Goal: Task Accomplishment & Management: Manage account settings

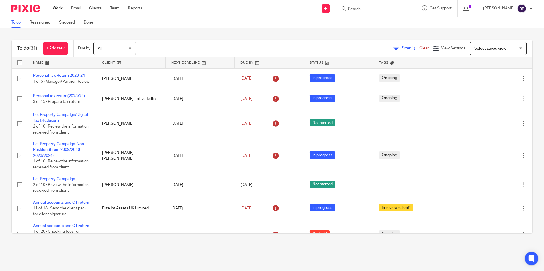
scroll to position [142, 0]
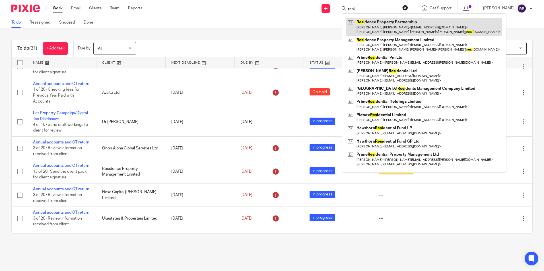
type input "resi"
click at [377, 23] on link at bounding box center [424, 27] width 156 height 18
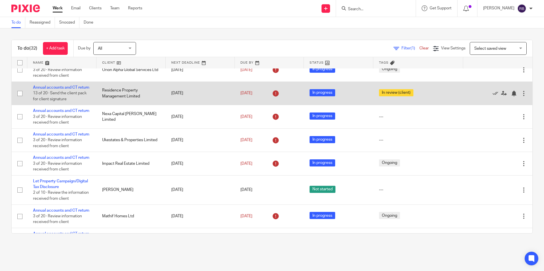
scroll to position [256, 0]
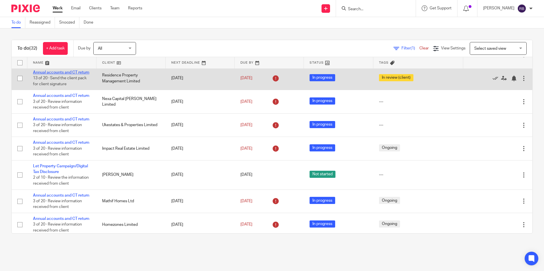
click at [39, 75] on link "Annual accounts and CT return" at bounding box center [61, 73] width 56 height 4
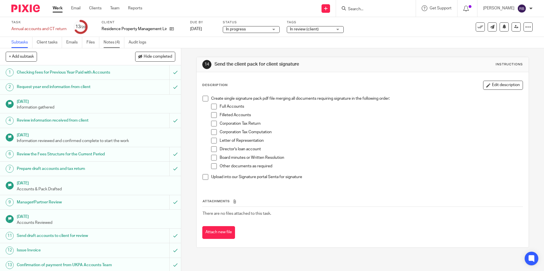
click at [107, 40] on link "Notes (4)" at bounding box center [114, 42] width 21 height 11
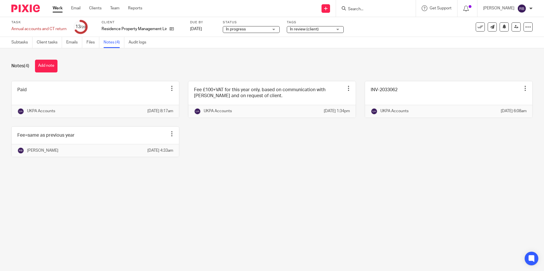
click at [57, 10] on link "Work" at bounding box center [58, 8] width 10 height 6
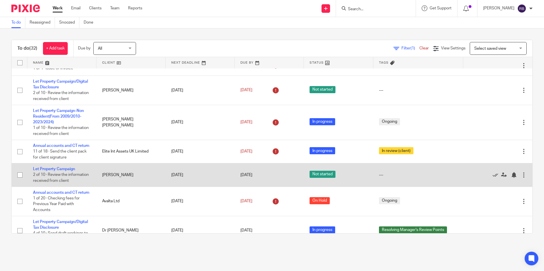
scroll to position [57, 0]
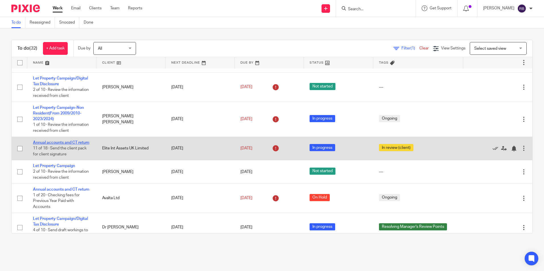
click at [67, 145] on link "Annual accounts and CT return" at bounding box center [61, 143] width 56 height 4
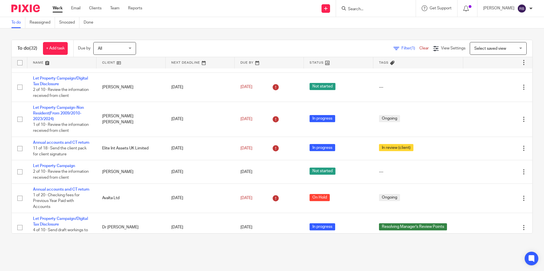
click at [363, 6] on form at bounding box center [377, 8] width 61 height 7
click at [363, 7] on input "Search" at bounding box center [372, 9] width 51 height 5
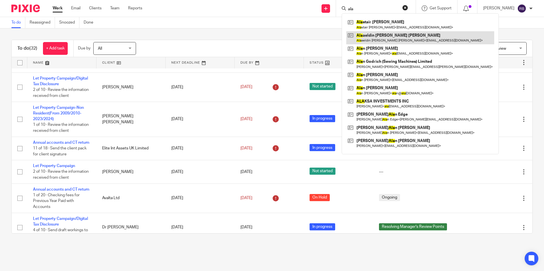
type input "ala"
click at [372, 37] on link at bounding box center [420, 37] width 148 height 13
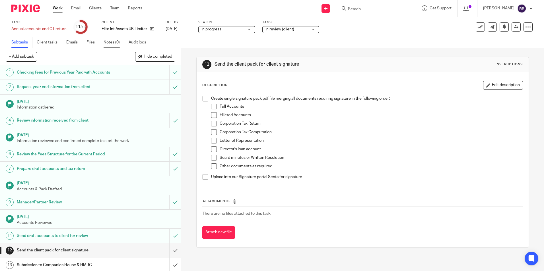
click at [115, 46] on link "Notes (0)" at bounding box center [114, 42] width 21 height 11
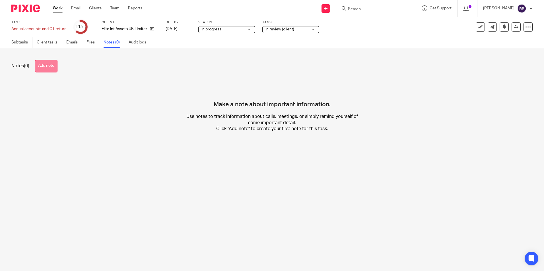
click at [51, 65] on button "Add note" at bounding box center [46, 66] width 22 height 13
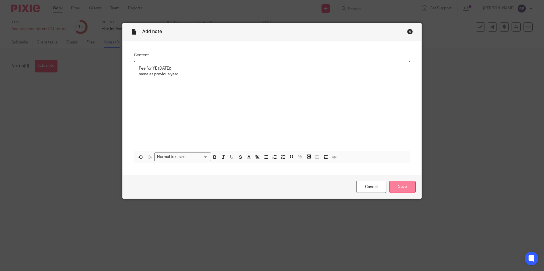
click at [402, 183] on input "Save" at bounding box center [402, 187] width 26 height 12
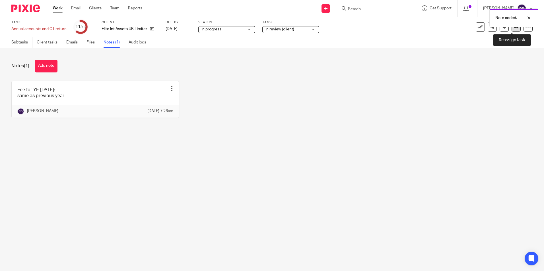
click at [513, 29] on link at bounding box center [515, 26] width 9 height 9
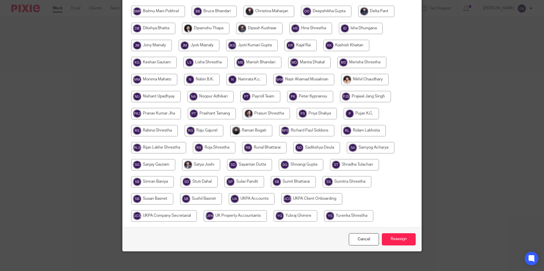
scroll to position [169, 0]
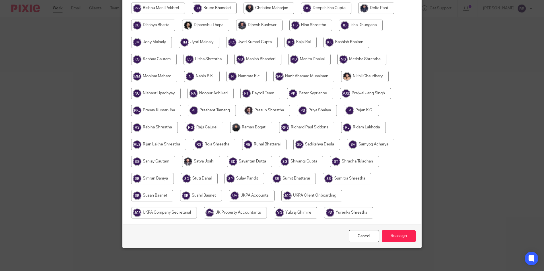
click at [251, 197] on input "radio" at bounding box center [252, 195] width 46 height 11
radio input "true"
click at [395, 236] on input "Reassign" at bounding box center [399, 236] width 34 height 12
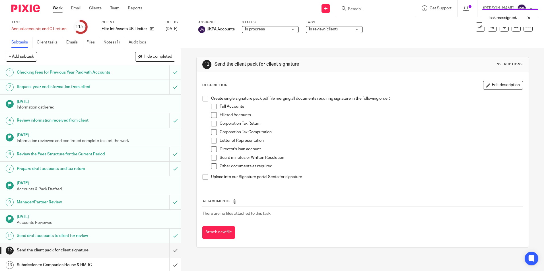
click at [371, 8] on div "Task reassigned." at bounding box center [405, 17] width 266 height 22
click at [349, 11] on div "Task reassigned." at bounding box center [405, 17] width 266 height 22
click at [355, 9] on div "Task reassigned." at bounding box center [405, 17] width 266 height 22
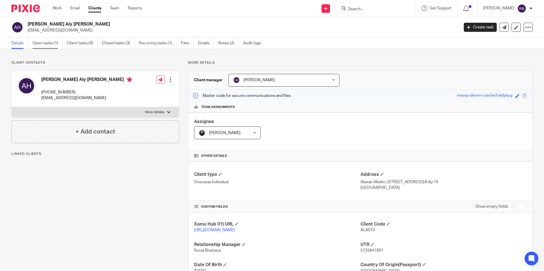
click at [53, 44] on link "Open tasks (1)" at bounding box center [47, 43] width 30 height 11
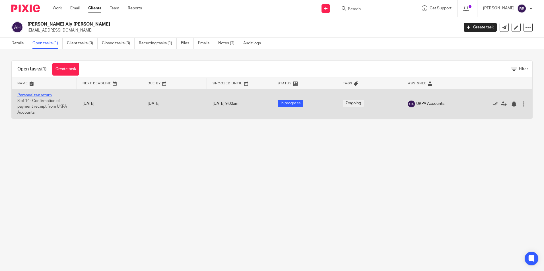
click at [42, 95] on link "Personal tax return" at bounding box center [34, 95] width 34 height 4
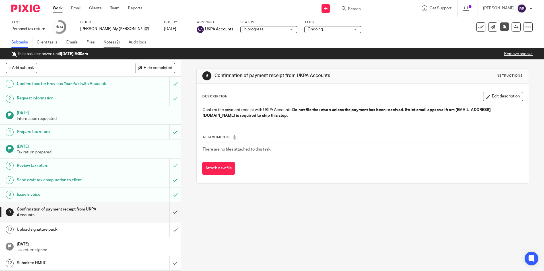
click at [108, 44] on link "Notes (2)" at bounding box center [114, 42] width 21 height 11
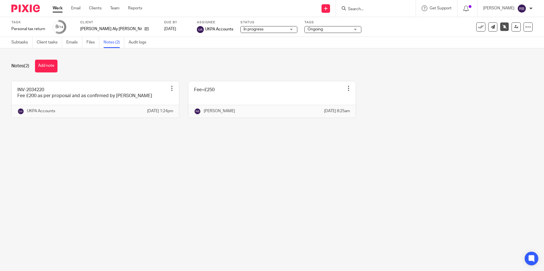
click at [56, 9] on link "Work" at bounding box center [58, 8] width 10 height 6
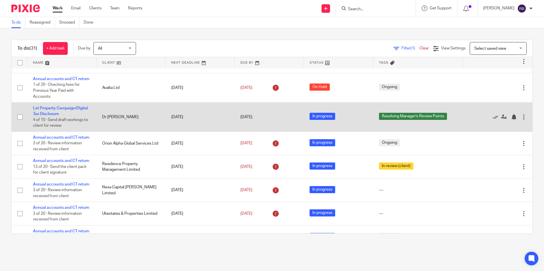
scroll to position [171, 0]
